Goal: Information Seeking & Learning: Learn about a topic

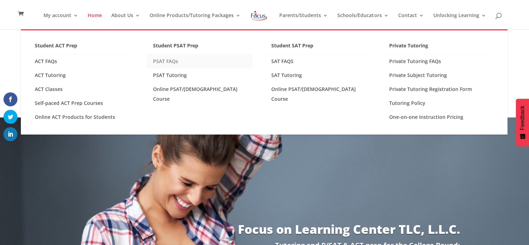
click at [178, 65] on link "PSAT FAQs" at bounding box center [199, 61] width 106 height 14
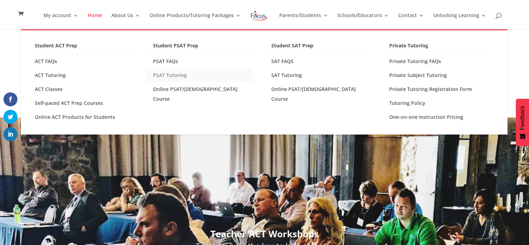
click at [171, 76] on link "PSAT Tutoring" at bounding box center [199, 75] width 106 height 14
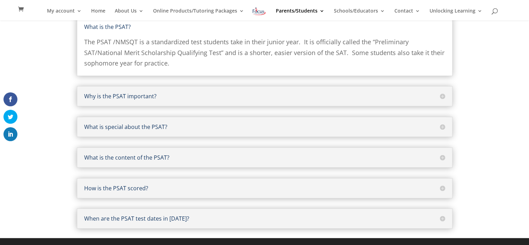
scroll to position [86, 0]
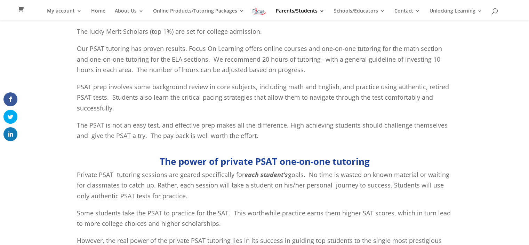
scroll to position [213, 0]
